Goal: Transaction & Acquisition: Purchase product/service

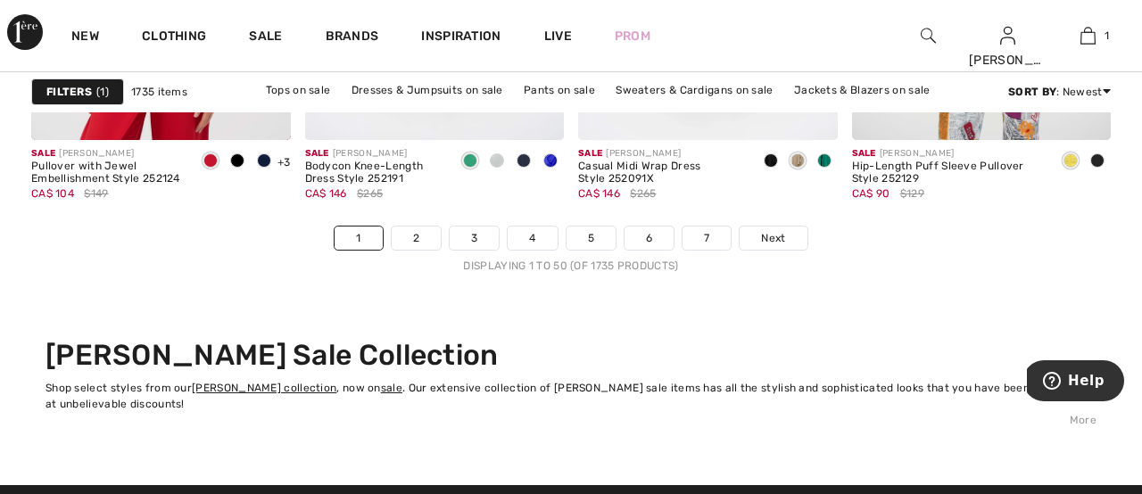
scroll to position [7447, 1]
click at [768, 238] on span "Next" at bounding box center [773, 238] width 24 height 16
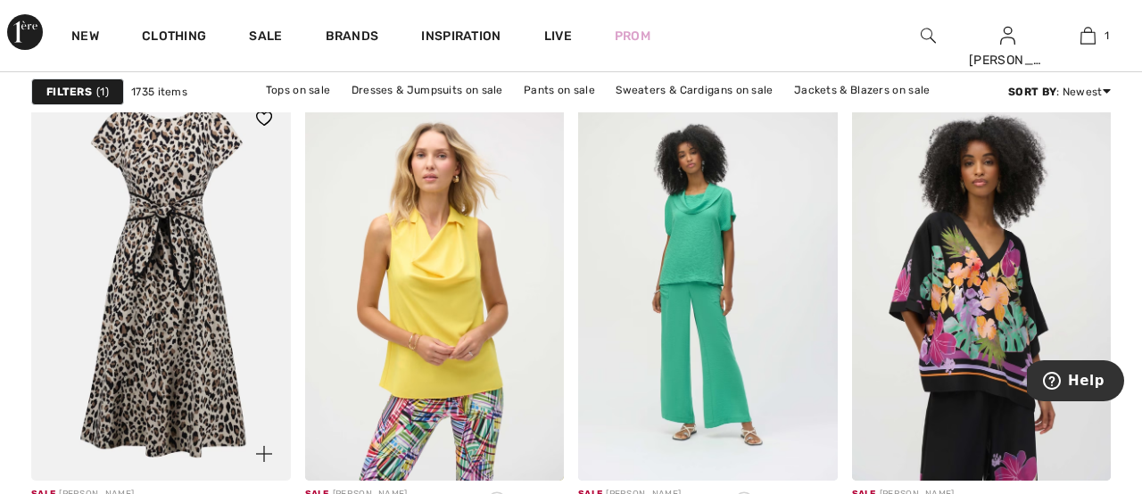
scroll to position [3310, 3]
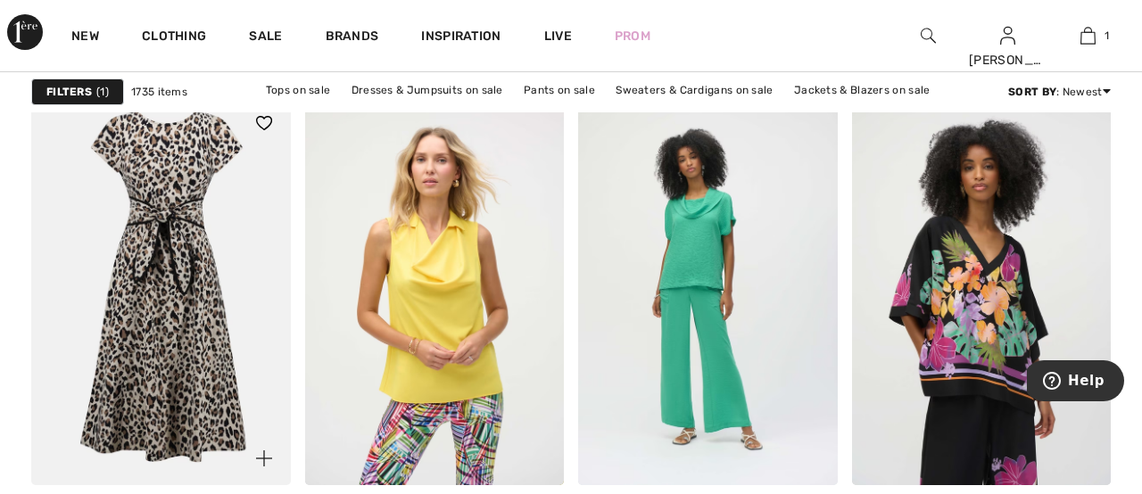
click at [153, 287] on img at bounding box center [161, 290] width 260 height 389
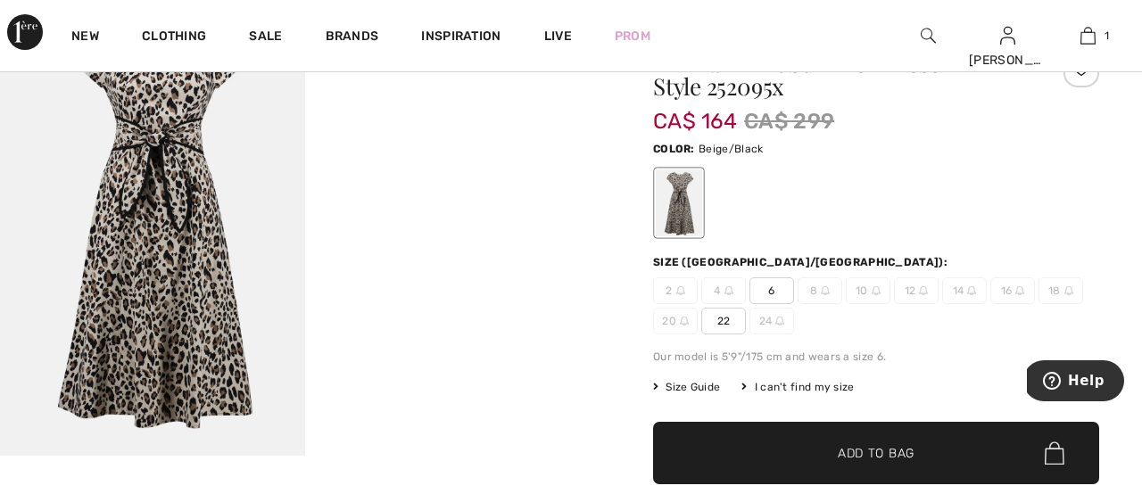
scroll to position [110, 0]
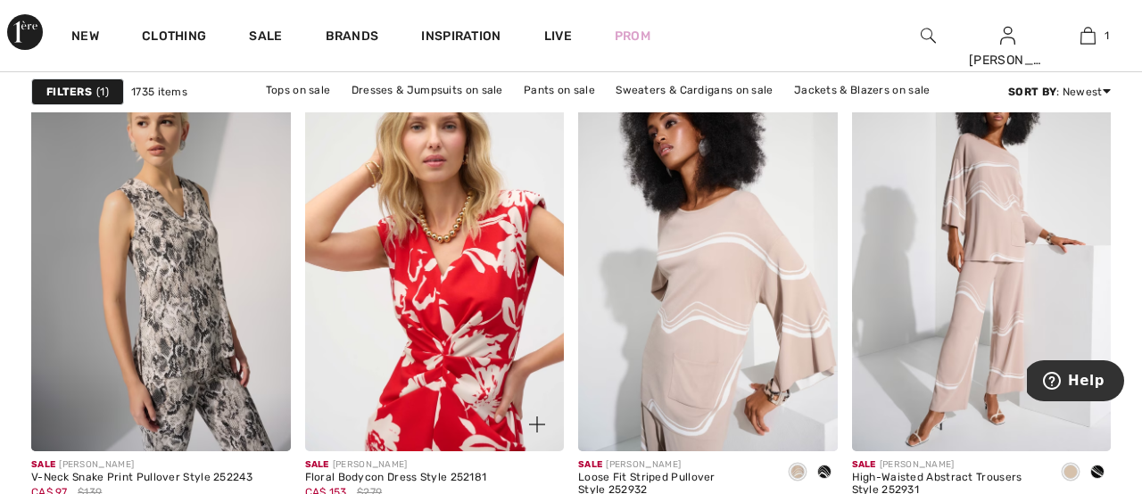
scroll to position [7143, 0]
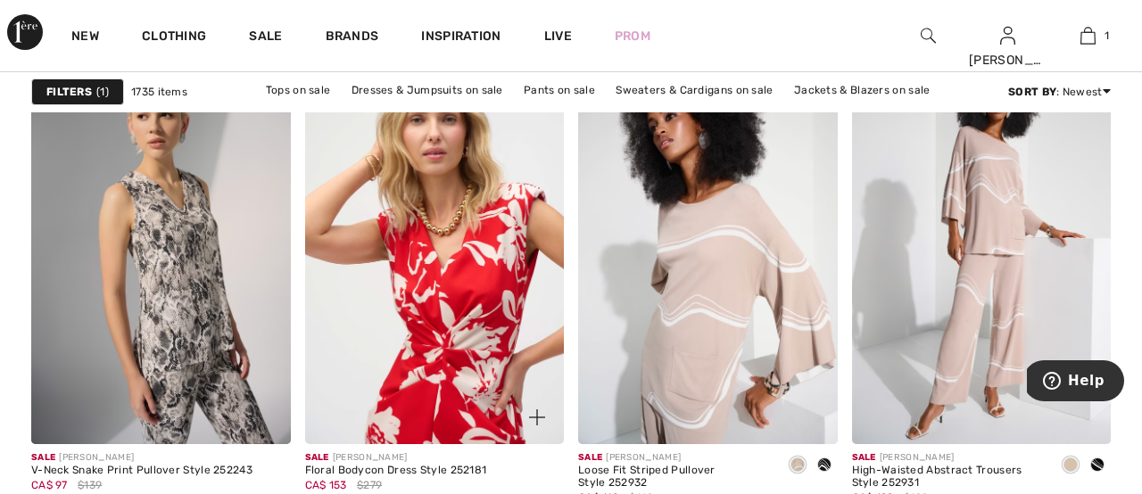
click at [457, 311] on img at bounding box center [435, 250] width 260 height 389
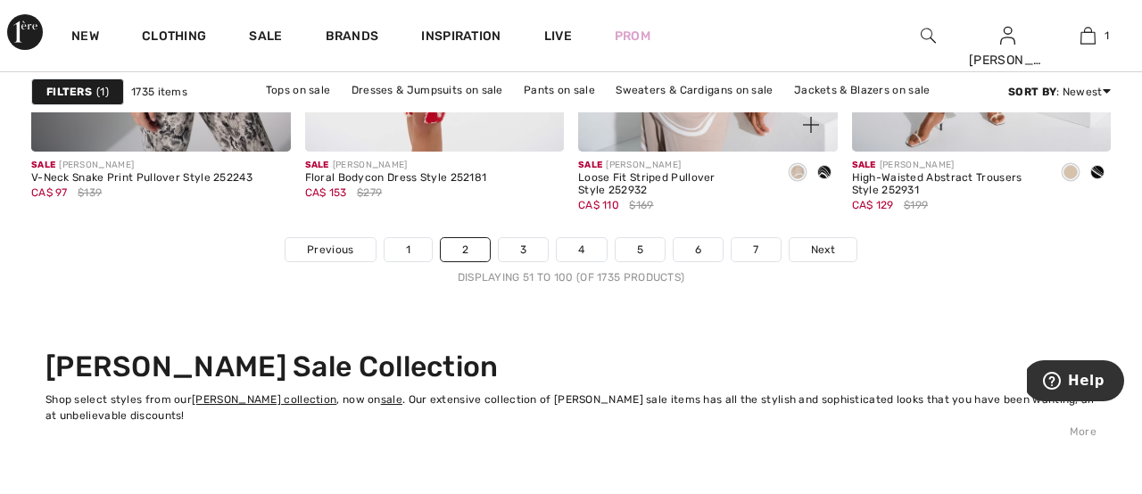
scroll to position [7437, 0]
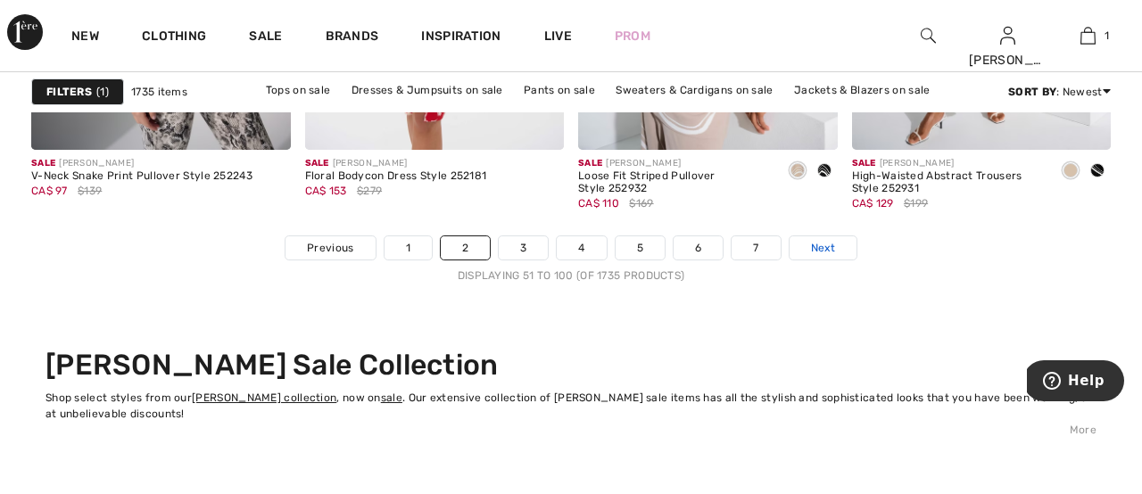
click at [826, 248] on span "Next" at bounding box center [823, 248] width 24 height 16
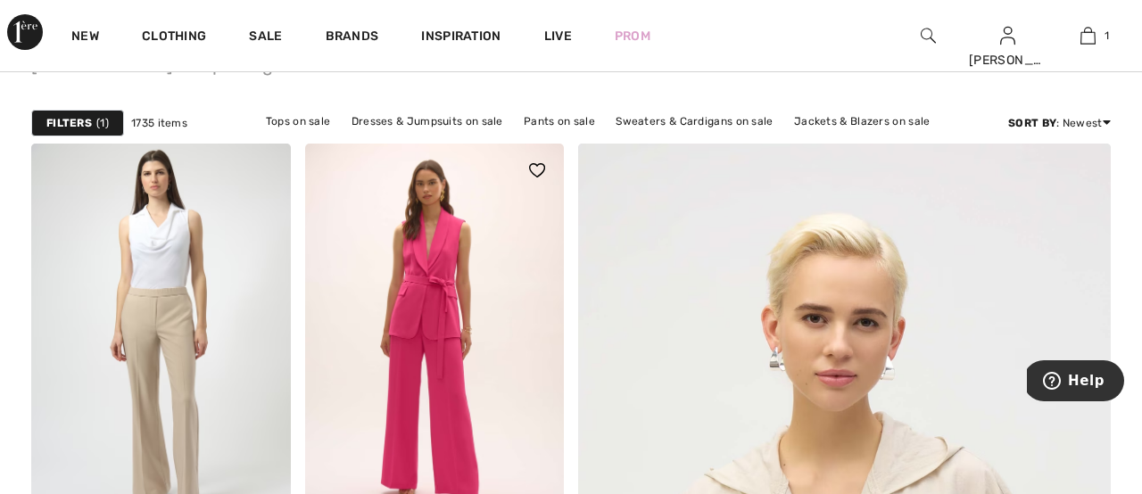
scroll to position [139, 0]
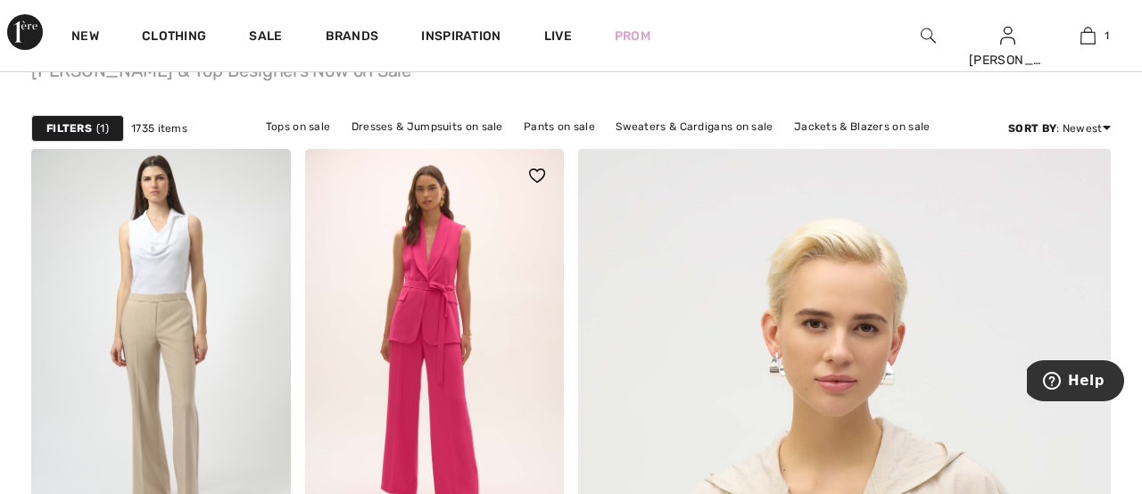
click at [433, 299] on img at bounding box center [435, 343] width 260 height 389
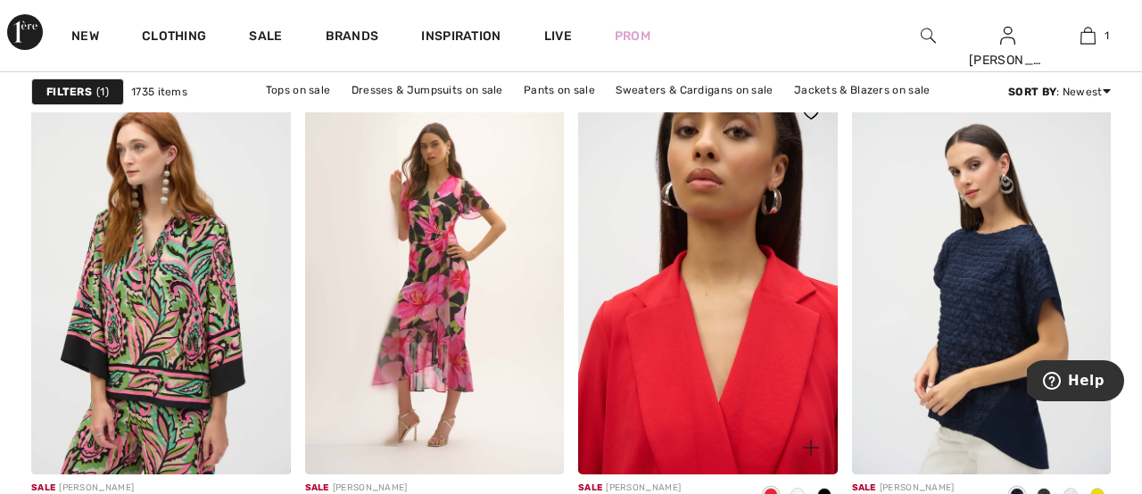
scroll to position [1671, 0]
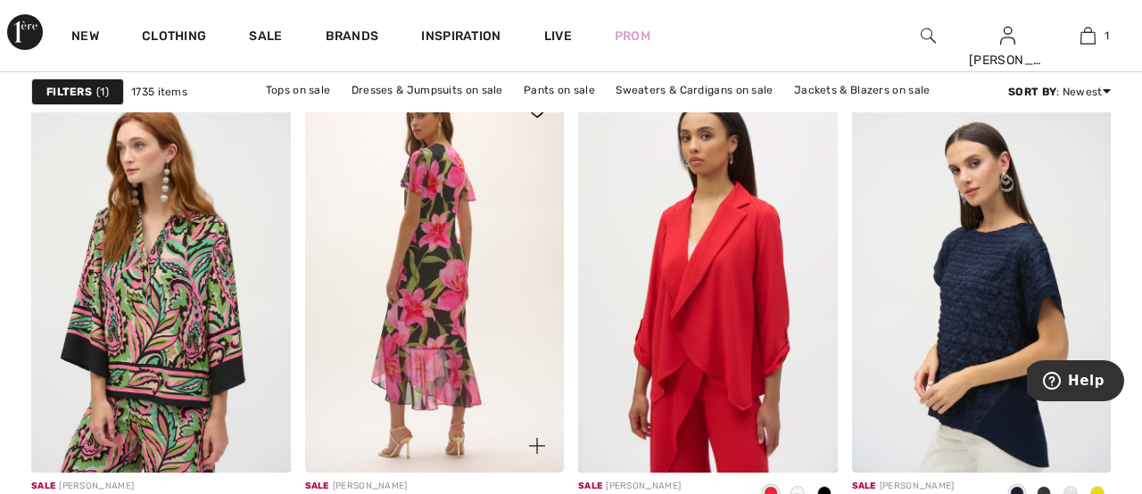
click at [428, 288] on img at bounding box center [435, 278] width 260 height 389
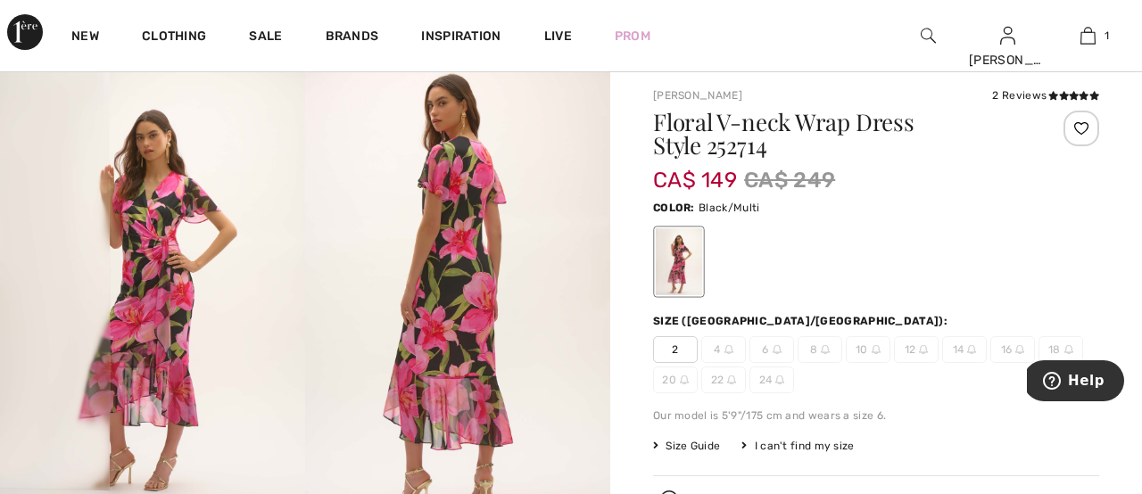
scroll to position [45, 0]
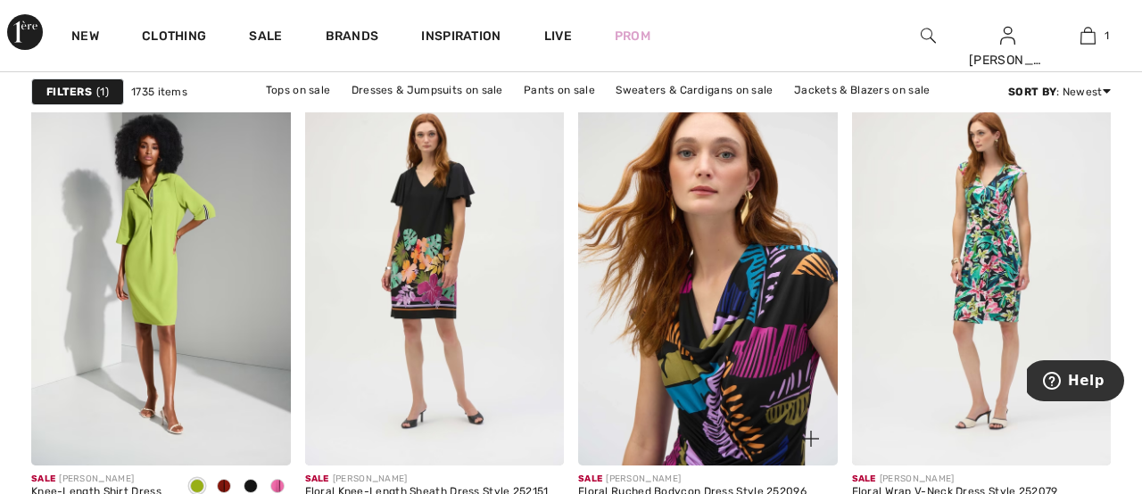
scroll to position [2361, 0]
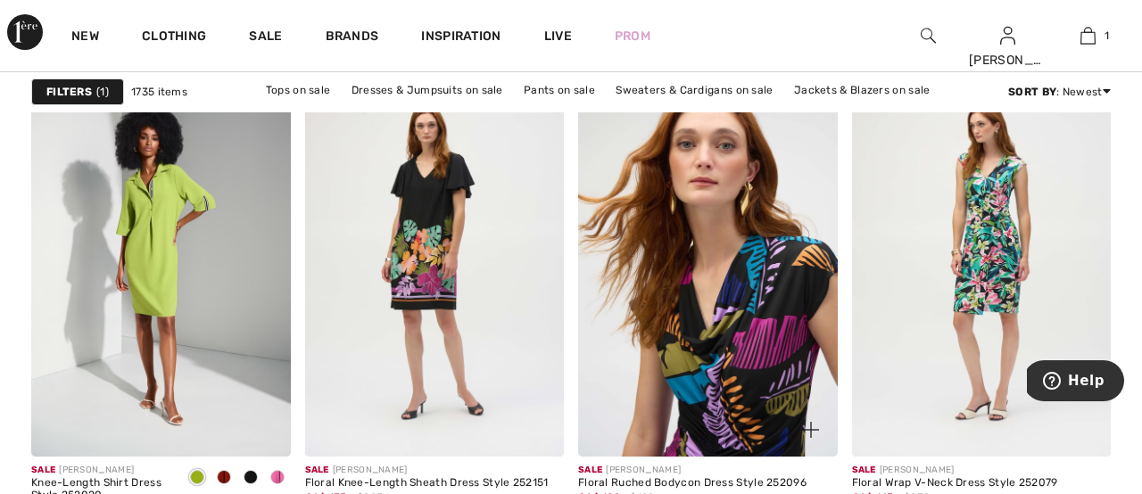
click at [738, 416] on img at bounding box center [708, 262] width 260 height 389
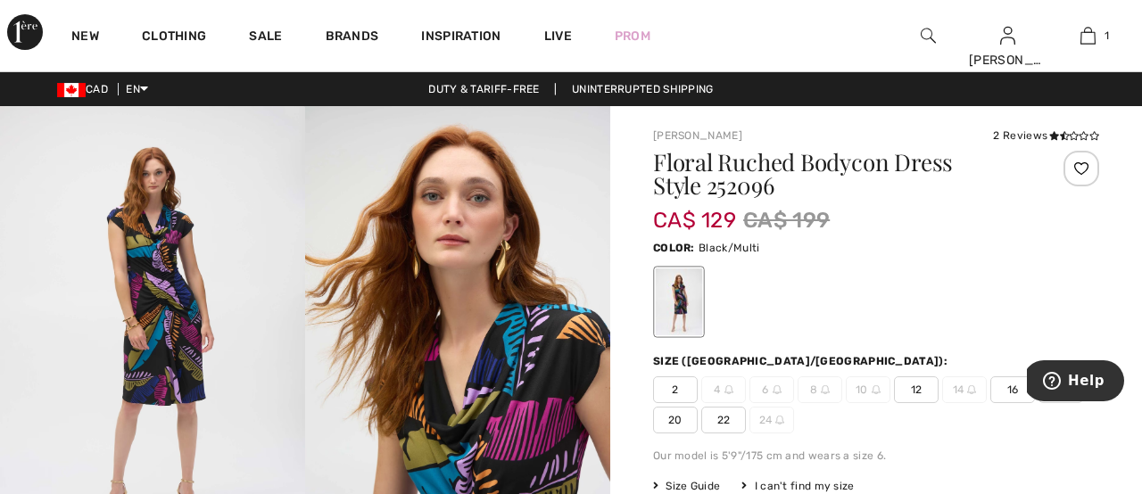
scroll to position [0, 2]
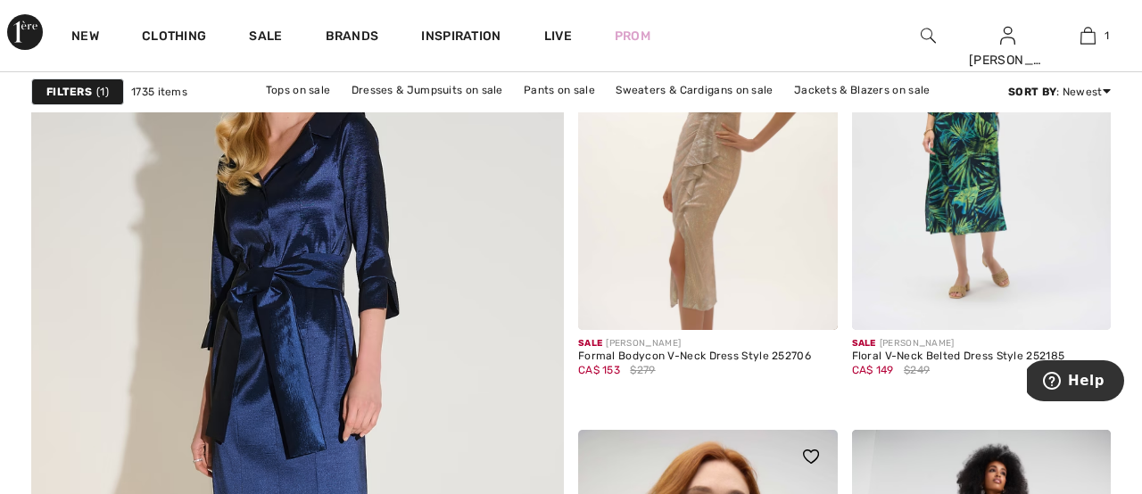
scroll to position [4137, 0]
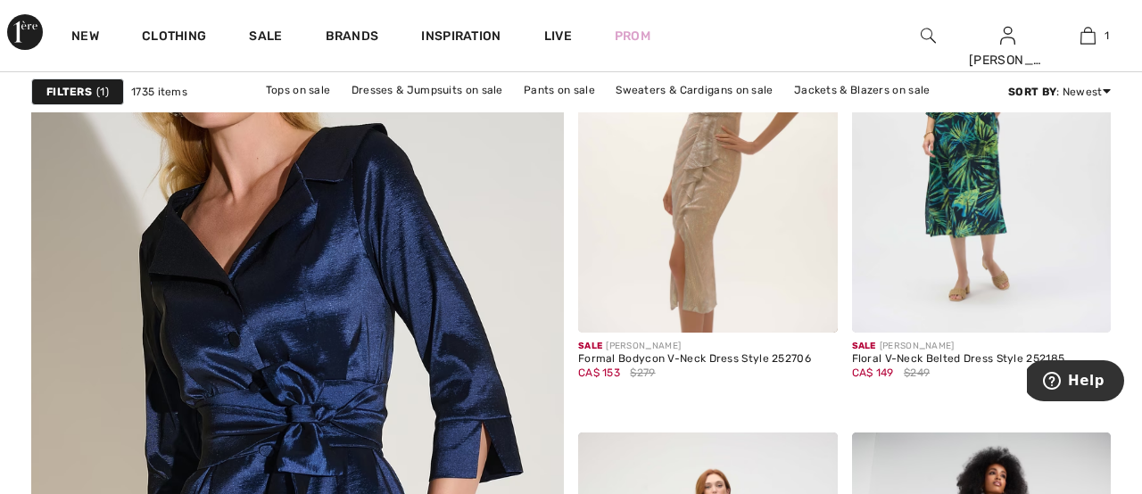
click at [277, 402] on img at bounding box center [297, 423] width 639 height 959
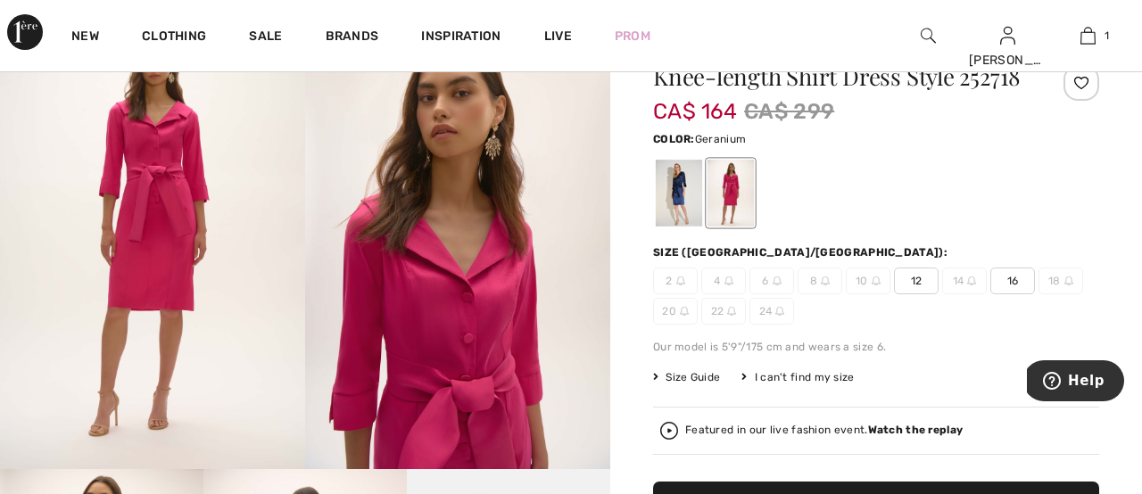
scroll to position [96, 0]
click at [680, 198] on div at bounding box center [679, 192] width 46 height 67
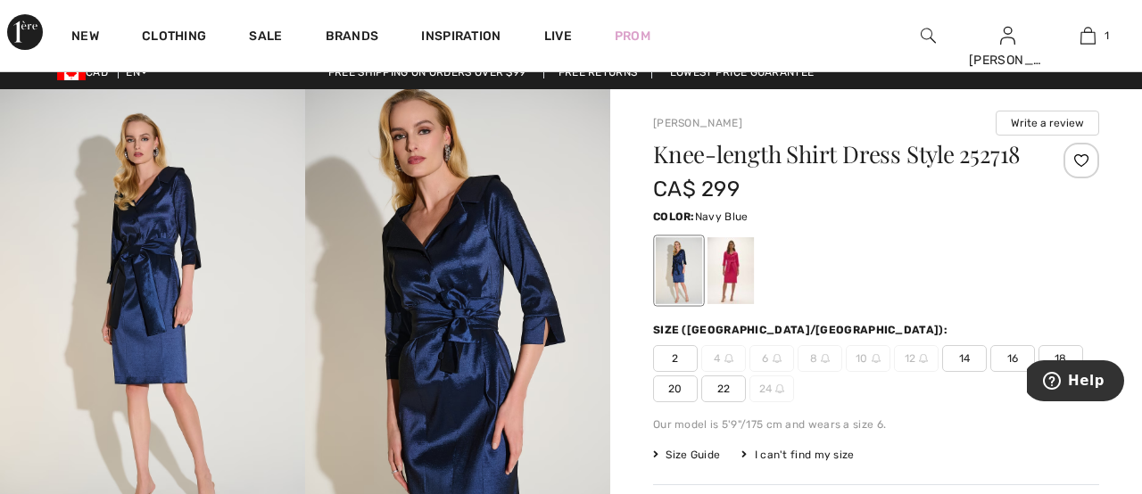
scroll to position [12, 0]
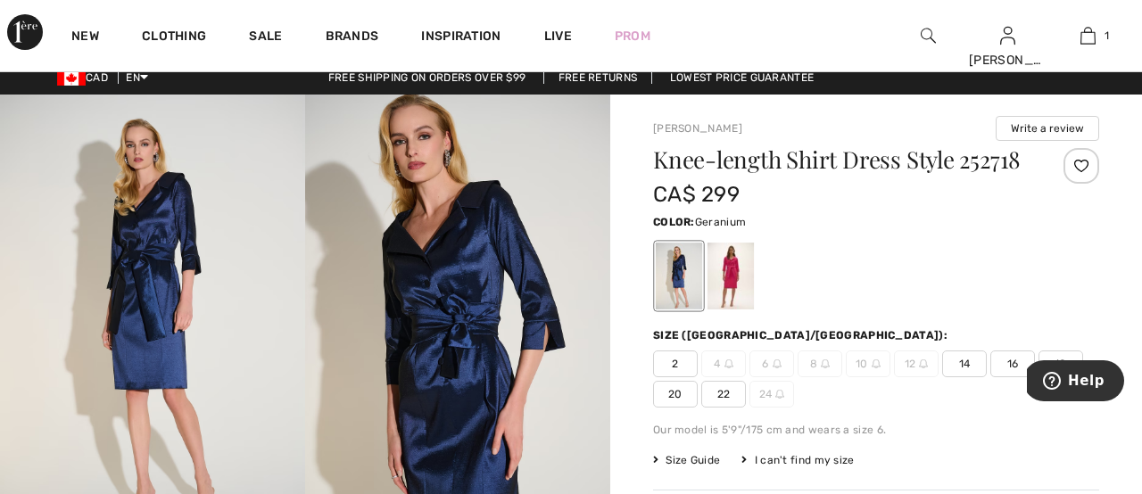
click at [734, 264] on div at bounding box center [731, 276] width 46 height 67
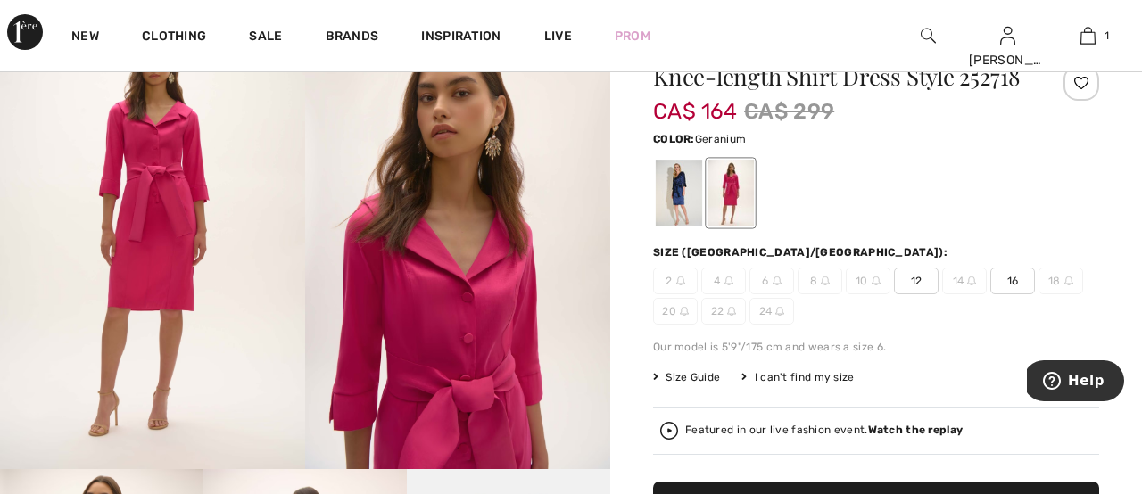
scroll to position [95, 1]
click at [680, 197] on div at bounding box center [679, 193] width 46 height 67
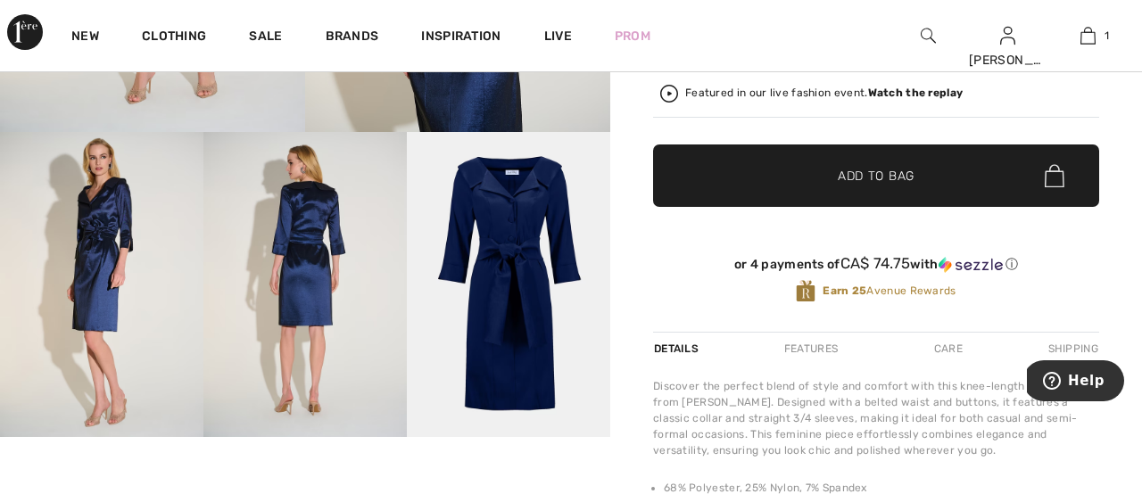
scroll to position [428, 0]
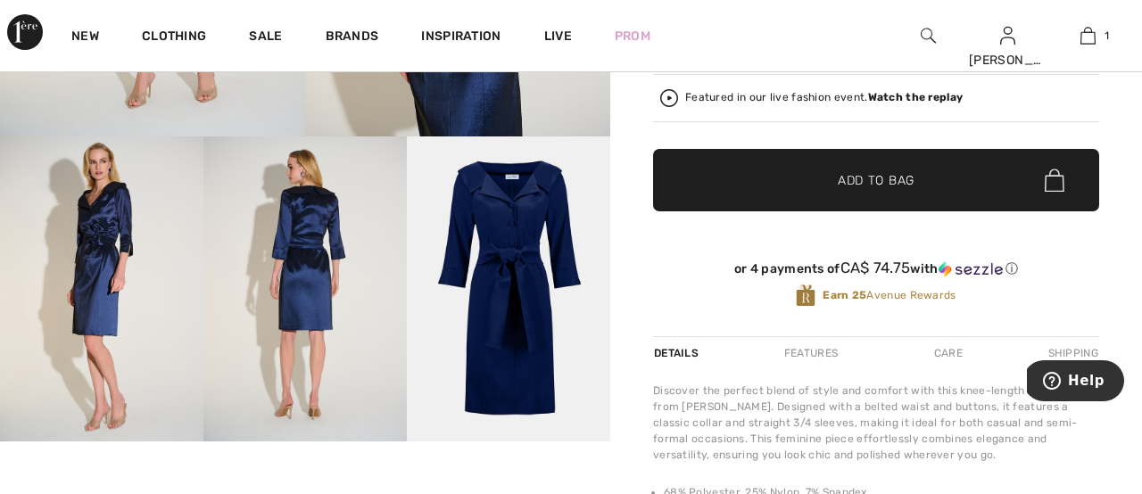
click at [309, 278] on img at bounding box center [304, 289] width 203 height 305
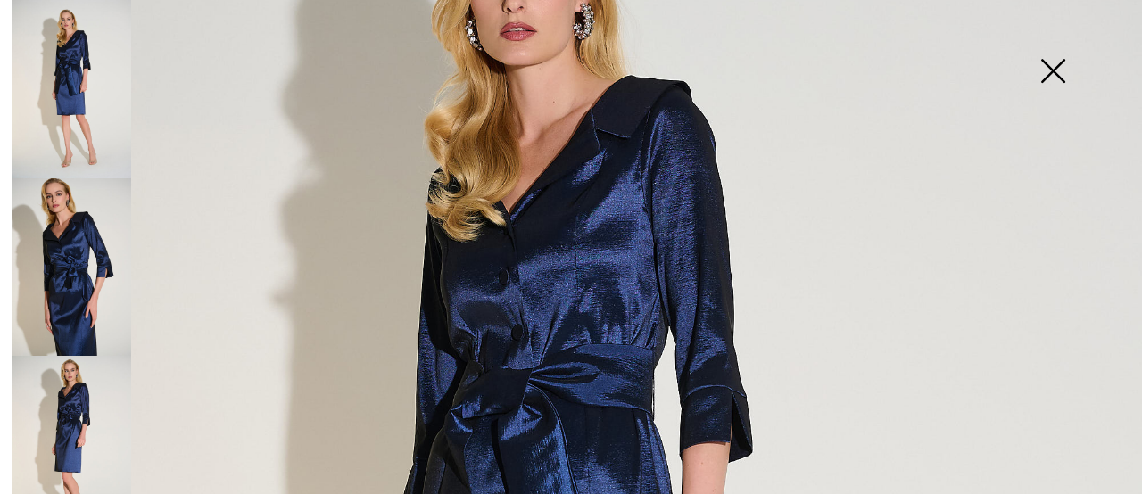
scroll to position [212, 0]
click at [77, 281] on img at bounding box center [71, 268] width 119 height 179
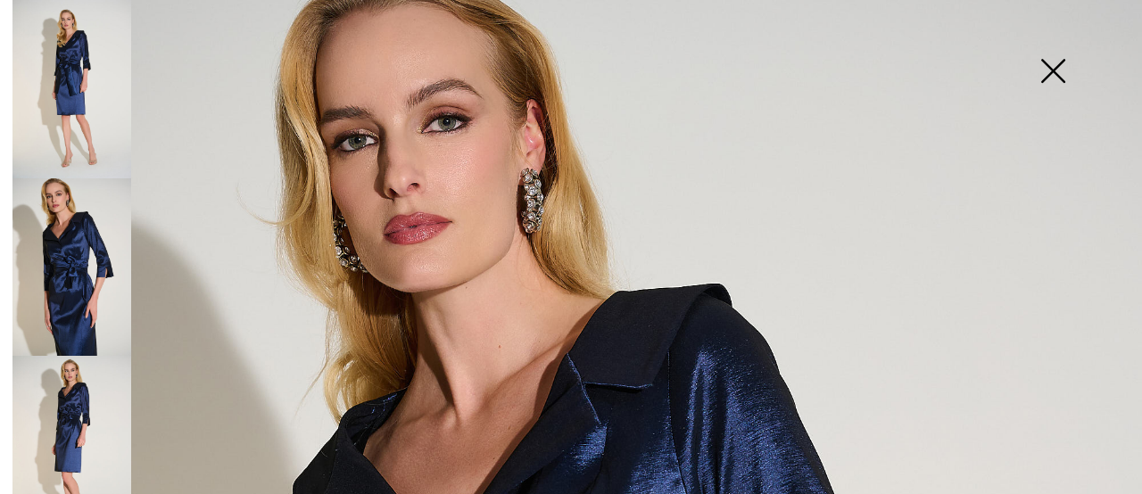
scroll to position [36, 0]
click at [1052, 69] on img at bounding box center [1053, 73] width 89 height 92
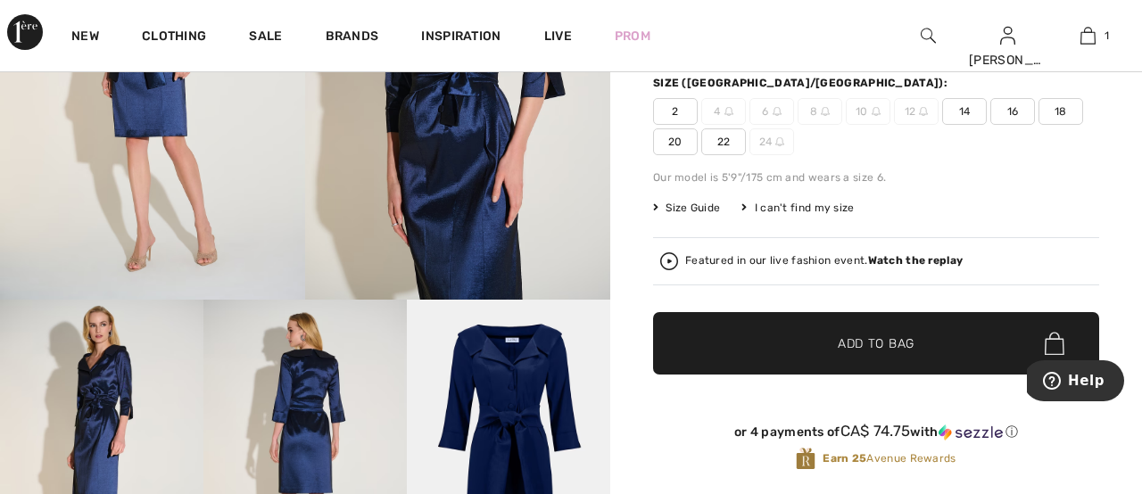
scroll to position [265, 0]
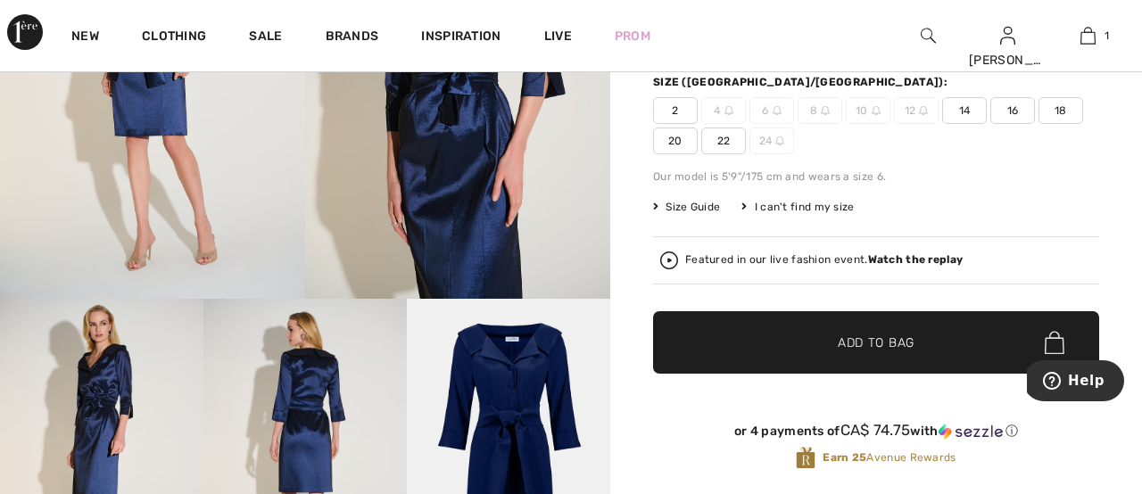
click at [888, 258] on strong "Watch the replay" at bounding box center [916, 259] width 96 height 12
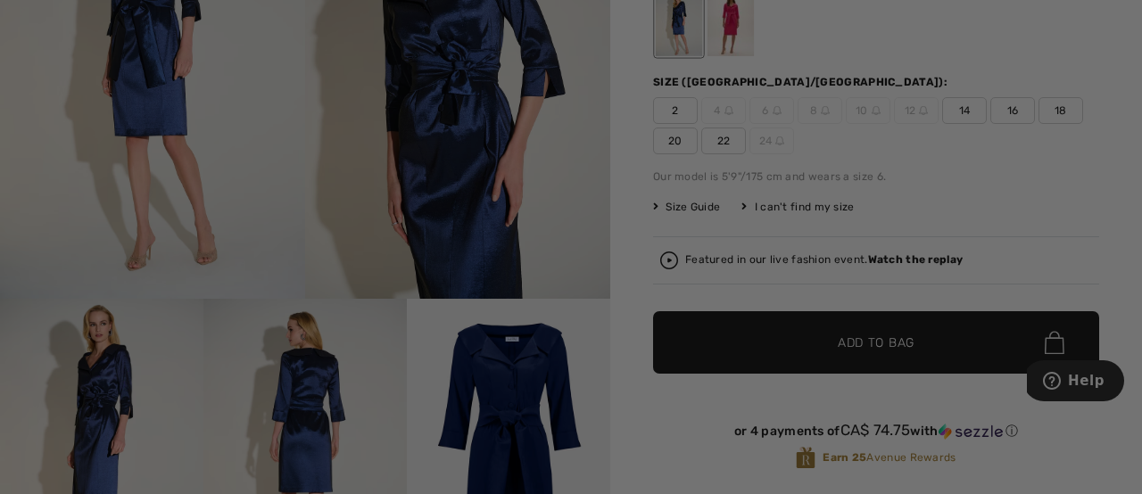
scroll to position [0, 0]
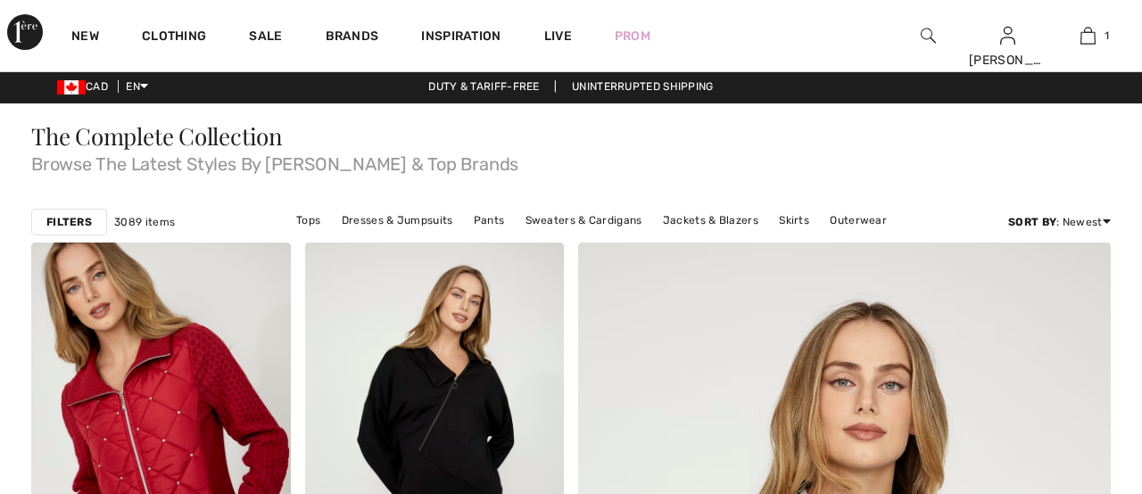
checkbox input "true"
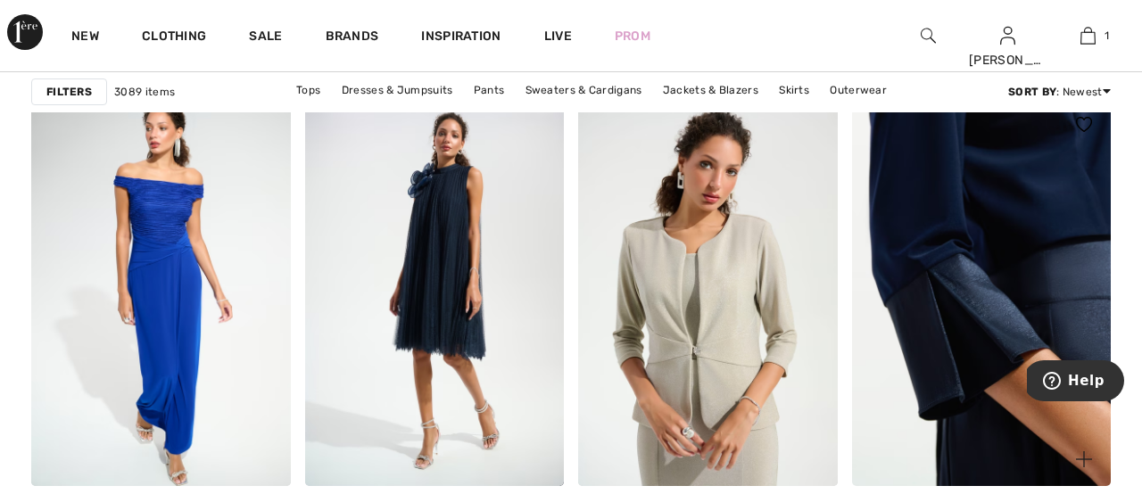
scroll to position [1131, 0]
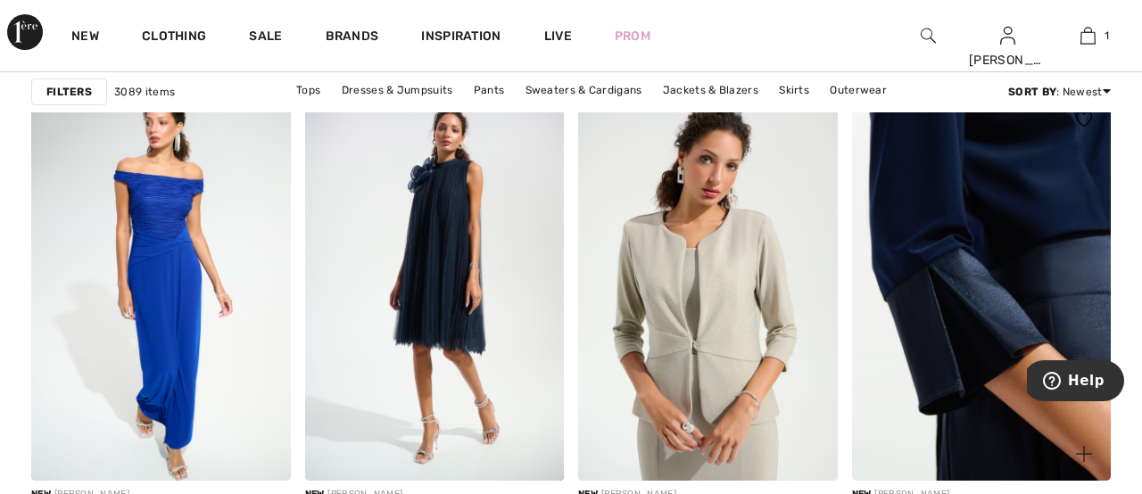
click at [995, 305] on img at bounding box center [982, 287] width 260 height 389
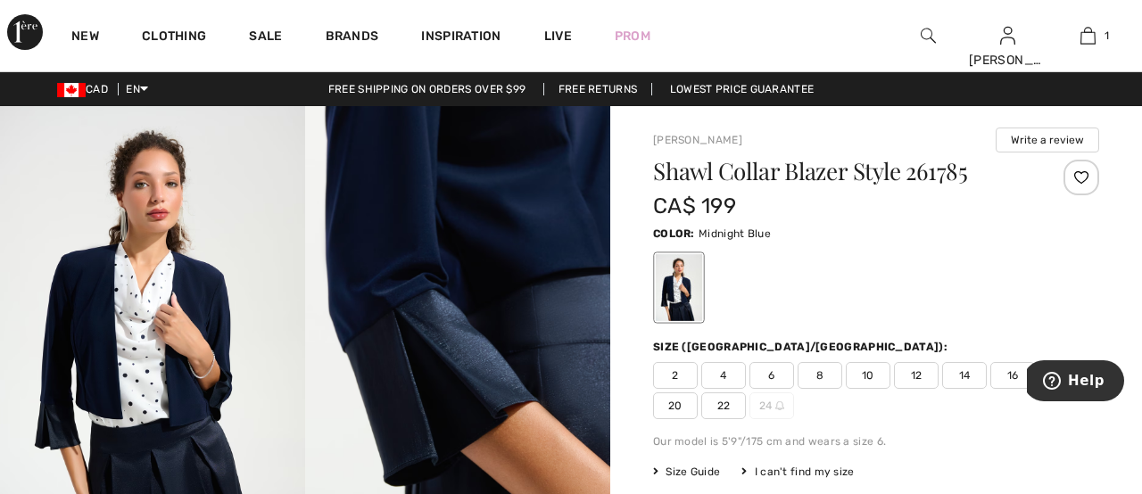
scroll to position [5, 0]
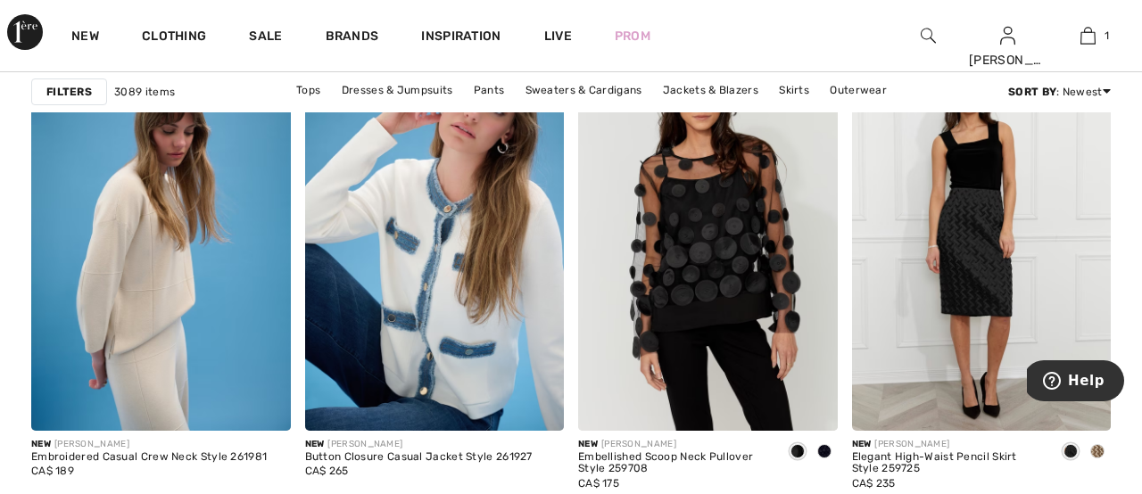
scroll to position [3325, 0]
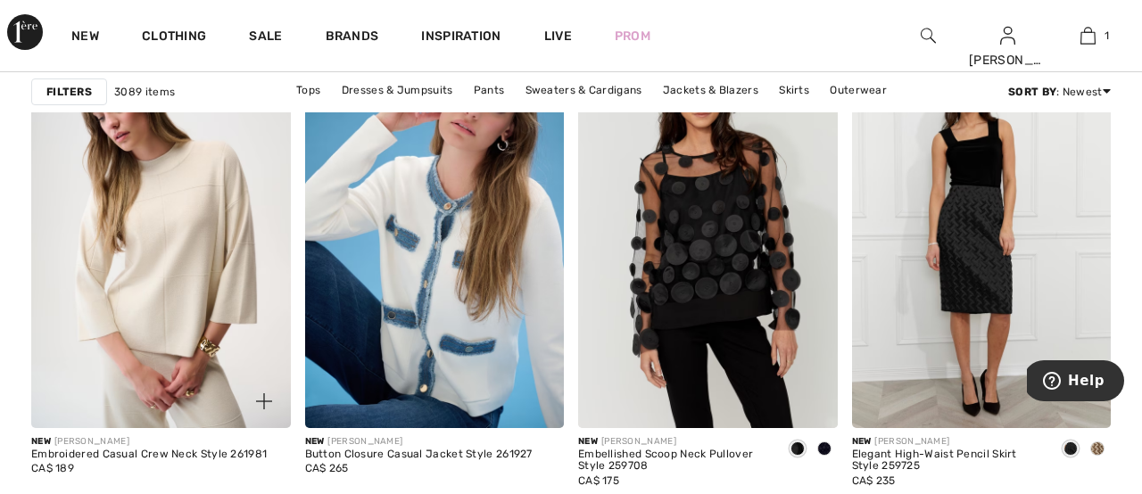
click at [167, 269] on img at bounding box center [161, 233] width 260 height 389
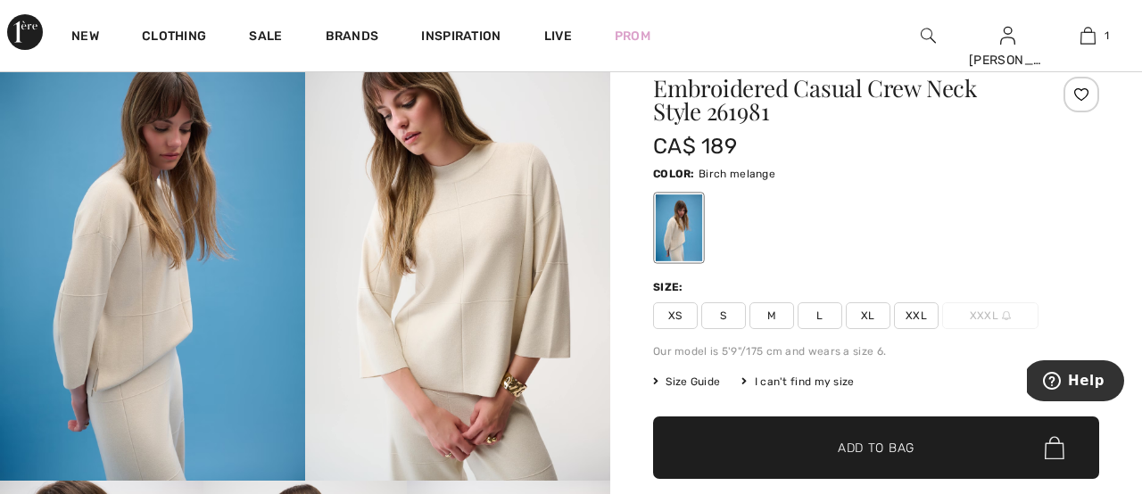
scroll to position [85, 0]
